Goal: Information Seeking & Learning: Learn about a topic

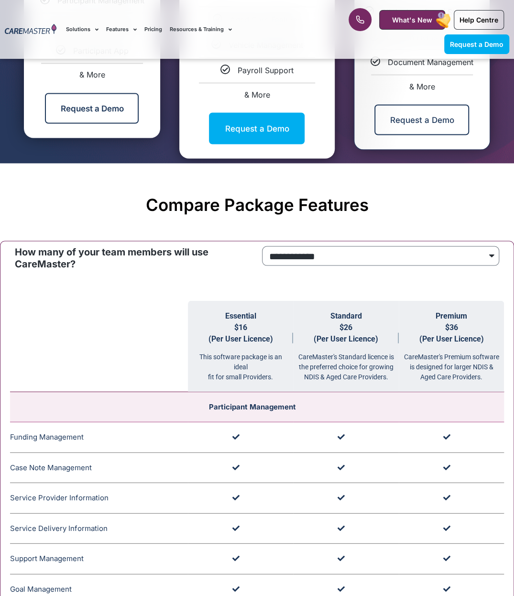
scroll to position [670, 0]
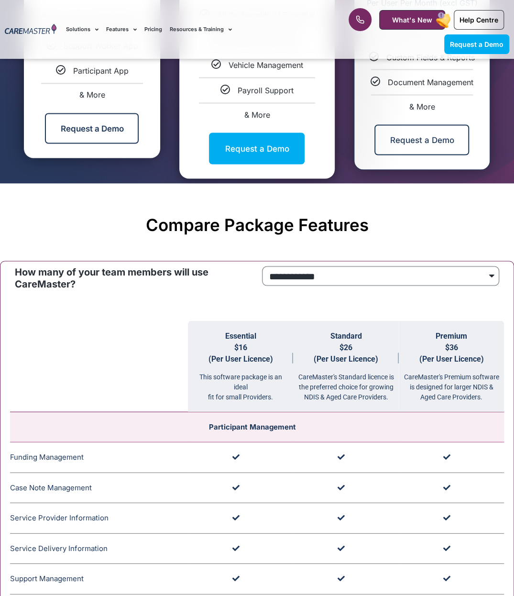
click at [355, 282] on select "**********" at bounding box center [381, 276] width 238 height 20
click at [163, 349] on th at bounding box center [99, 365] width 178 height 91
click at [350, 266] on select "**********" at bounding box center [381, 276] width 238 height 20
click at [419, 379] on div "CareMaster's Premium software is designed for larger NDIS & Aged Care Providers." at bounding box center [451, 382] width 105 height 37
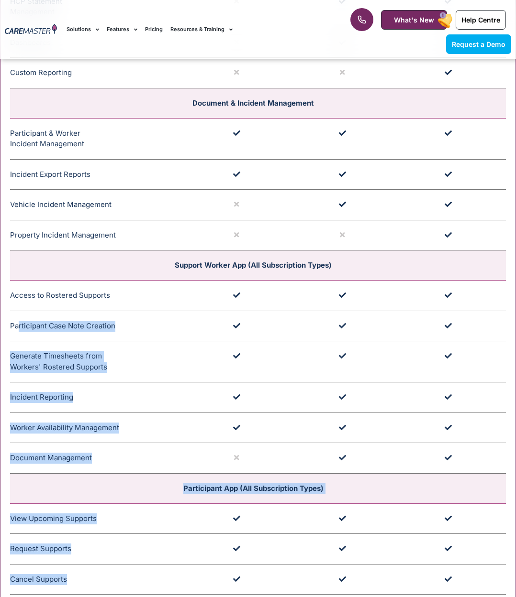
scroll to position [2296, 0]
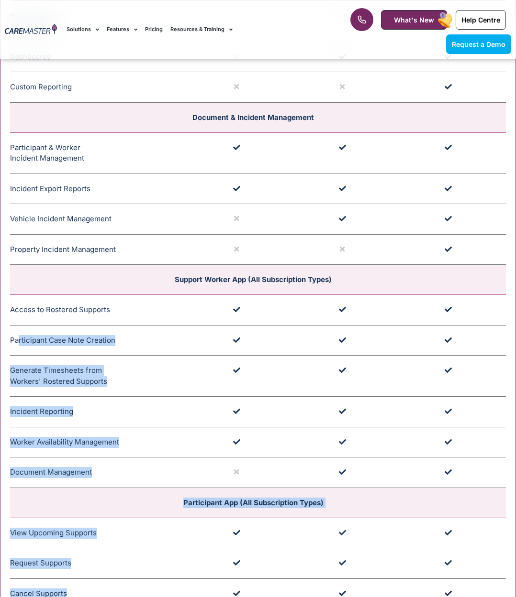
drag, startPoint x: 94, startPoint y: 470, endPoint x: 18, endPoint y: 327, distance: 162.4
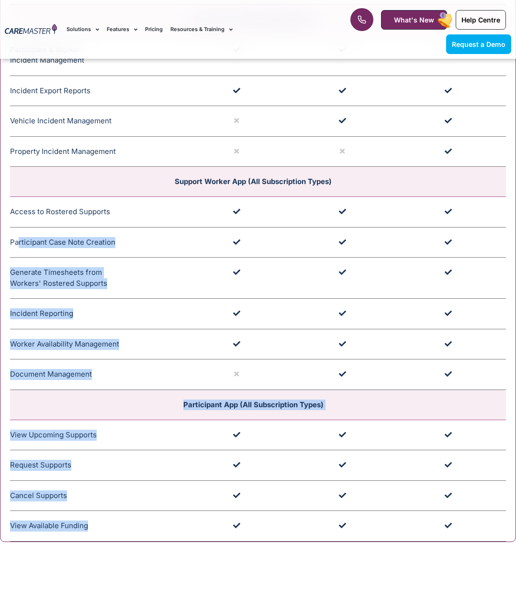
scroll to position [2391, 0]
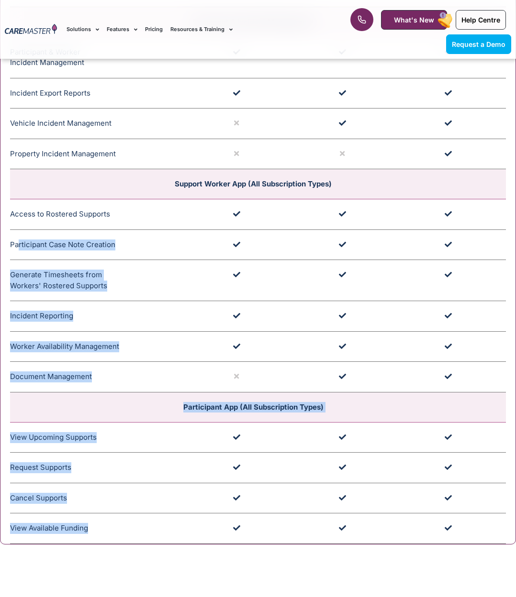
click at [80, 453] on td "Request Supports Participants have the option to request support round the cloc…" at bounding box center [99, 468] width 178 height 31
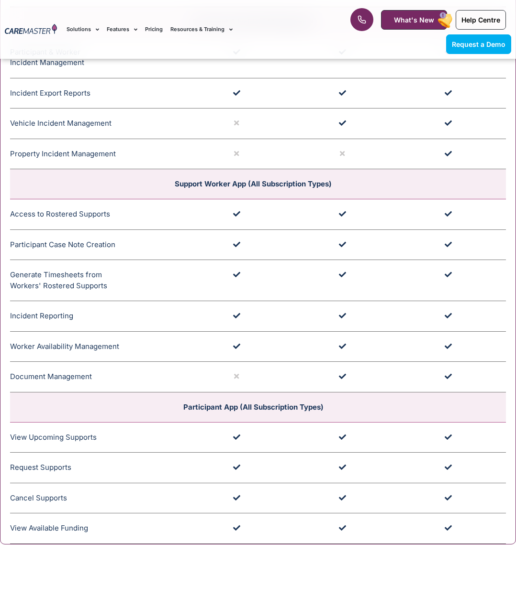
click at [114, 514] on td "View Available Funding Participants can access their available funding through …" at bounding box center [99, 529] width 178 height 31
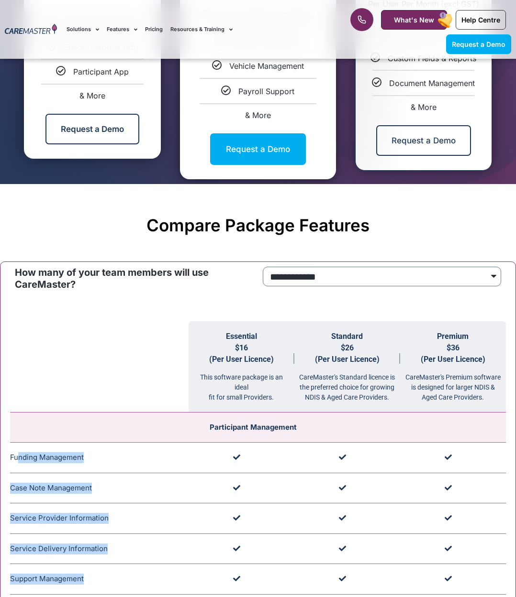
scroll to position [670, 0]
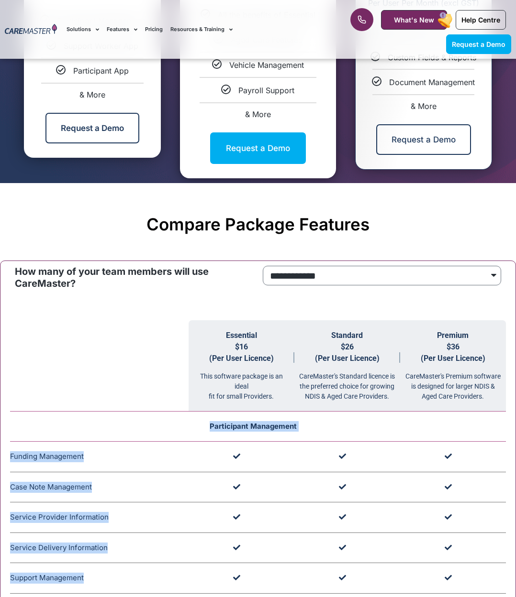
drag, startPoint x: 100, startPoint y: 522, endPoint x: 178, endPoint y: 421, distance: 127.2
drag, startPoint x: 178, startPoint y: 421, endPoint x: 259, endPoint y: 426, distance: 81.5
copy tbody "Participant Management Funding Management CareMaster's Funding Management ensur…"
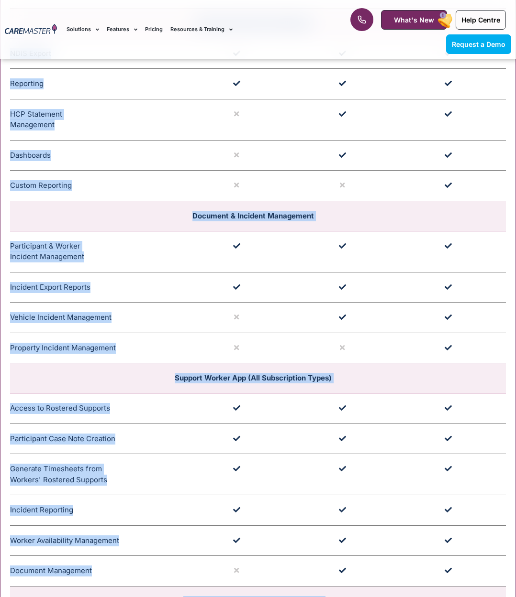
scroll to position [2200, 0]
